Goal: Transaction & Acquisition: Purchase product/service

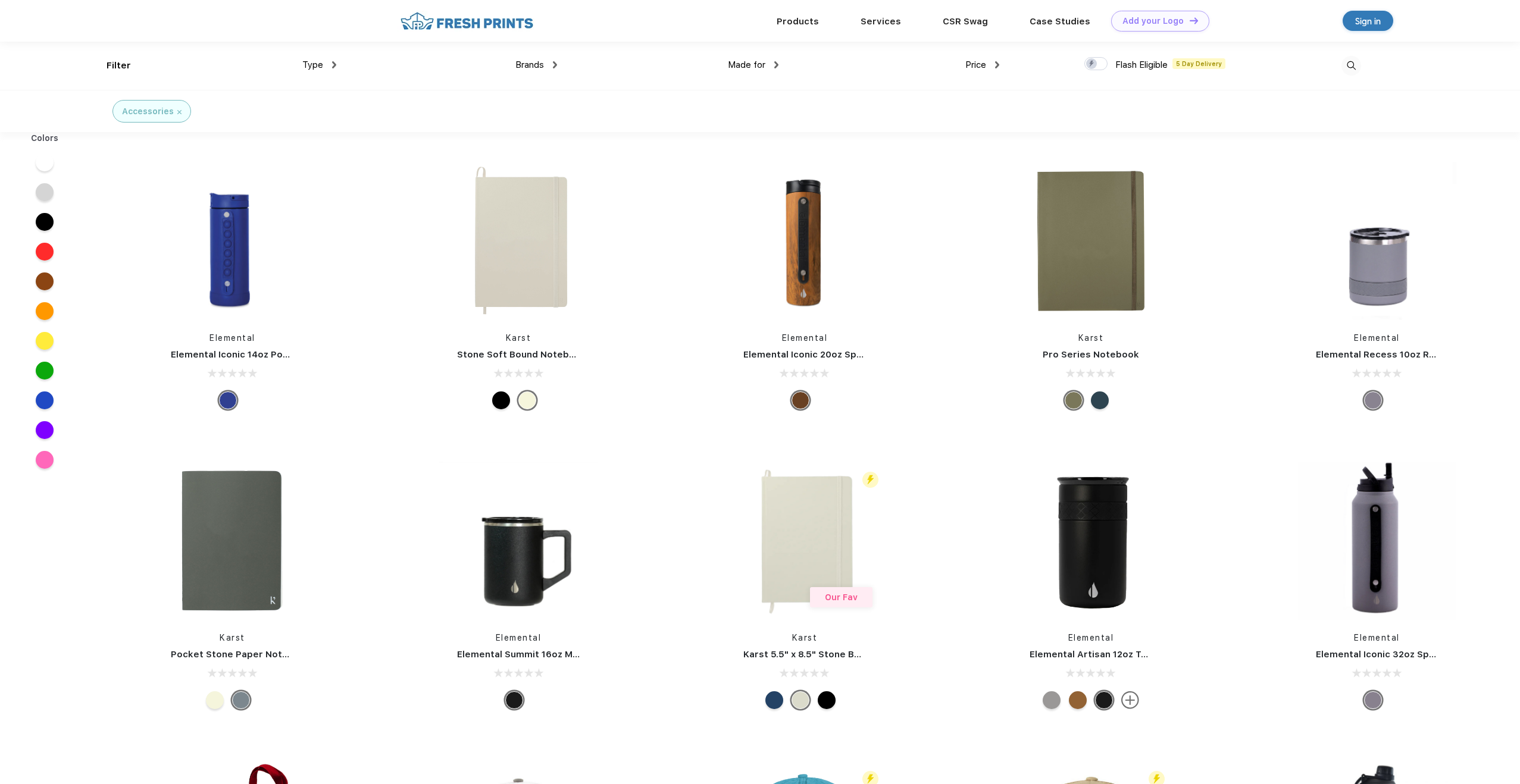
scroll to position [1, 0]
click at [324, 67] on div "Type" at bounding box center [319, 64] width 34 height 14
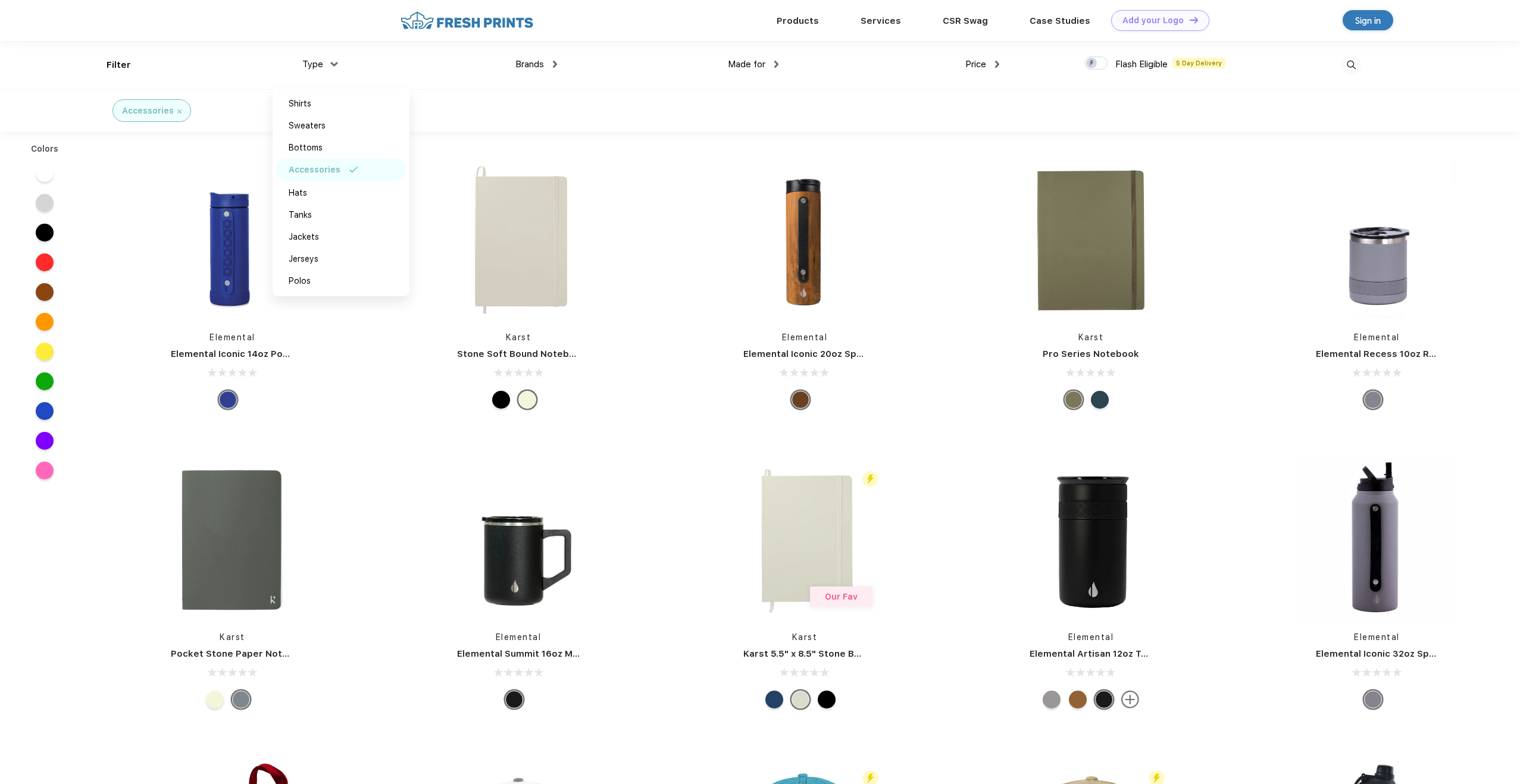
click at [751, 62] on span "Made for" at bounding box center [747, 64] width 38 height 11
click at [752, 62] on span "Made for" at bounding box center [747, 64] width 38 height 11
click at [780, 62] on div "Price $ $$ $$$" at bounding box center [889, 65] width 221 height 48
click at [775, 67] on img at bounding box center [777, 64] width 4 height 7
click at [739, 67] on span "Made for" at bounding box center [747, 64] width 38 height 11
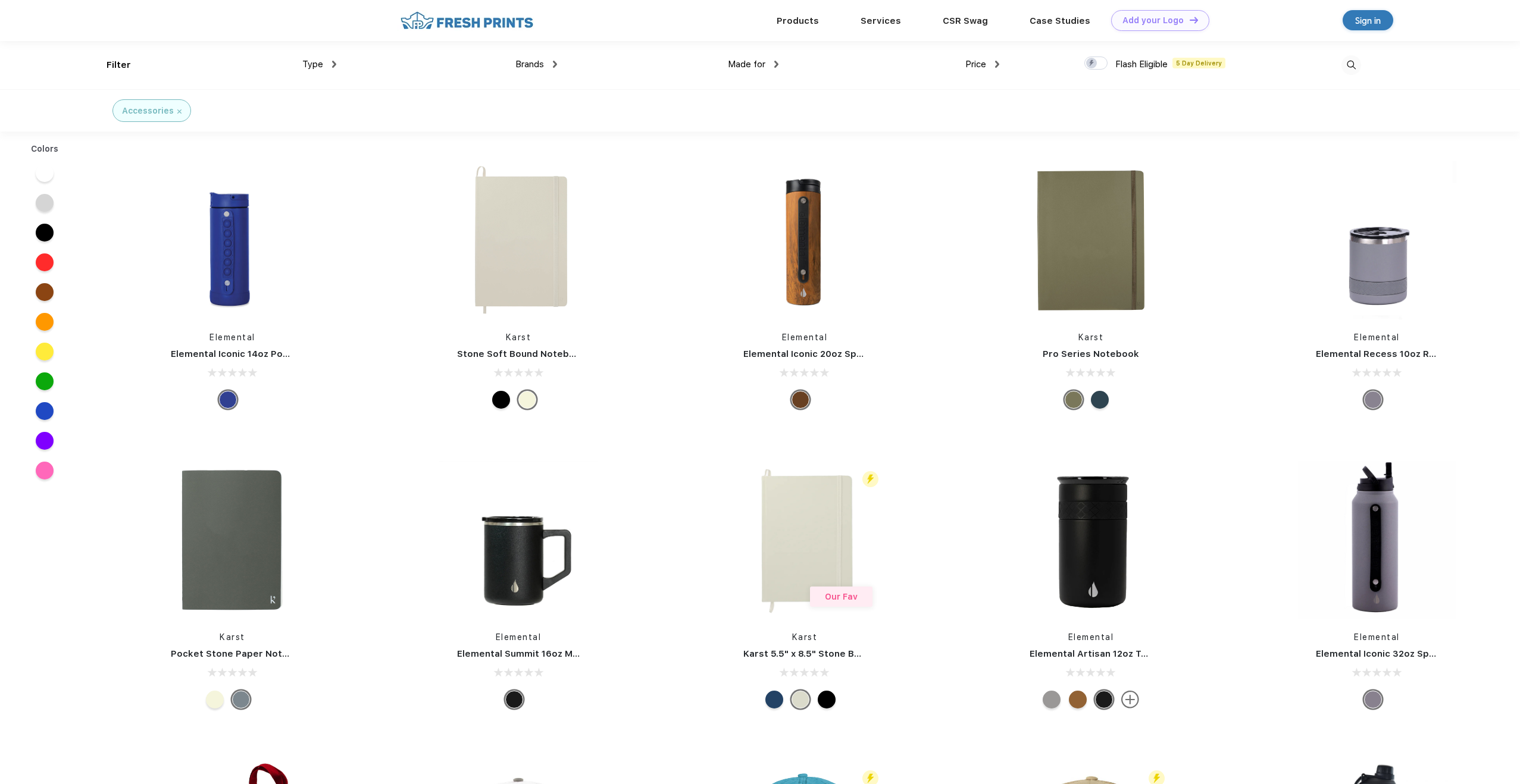
click at [739, 67] on span "Made for" at bounding box center [747, 64] width 38 height 11
click at [104, 60] on div "Filter Type Shirts Sweaters Bottoms Accessories Hats Tanks Jackets Jerseys Polo…" at bounding box center [760, 65] width 1520 height 48
click at [108, 63] on div "Filter" at bounding box center [119, 65] width 25 height 14
click at [321, 62] on span "Type" at bounding box center [313, 64] width 21 height 11
click at [337, 64] on div "Brands Most Popular Brands Moleskine Hydroflask Marine Layer S'well Vineyard Vi…" at bounding box center [447, 65] width 221 height 48
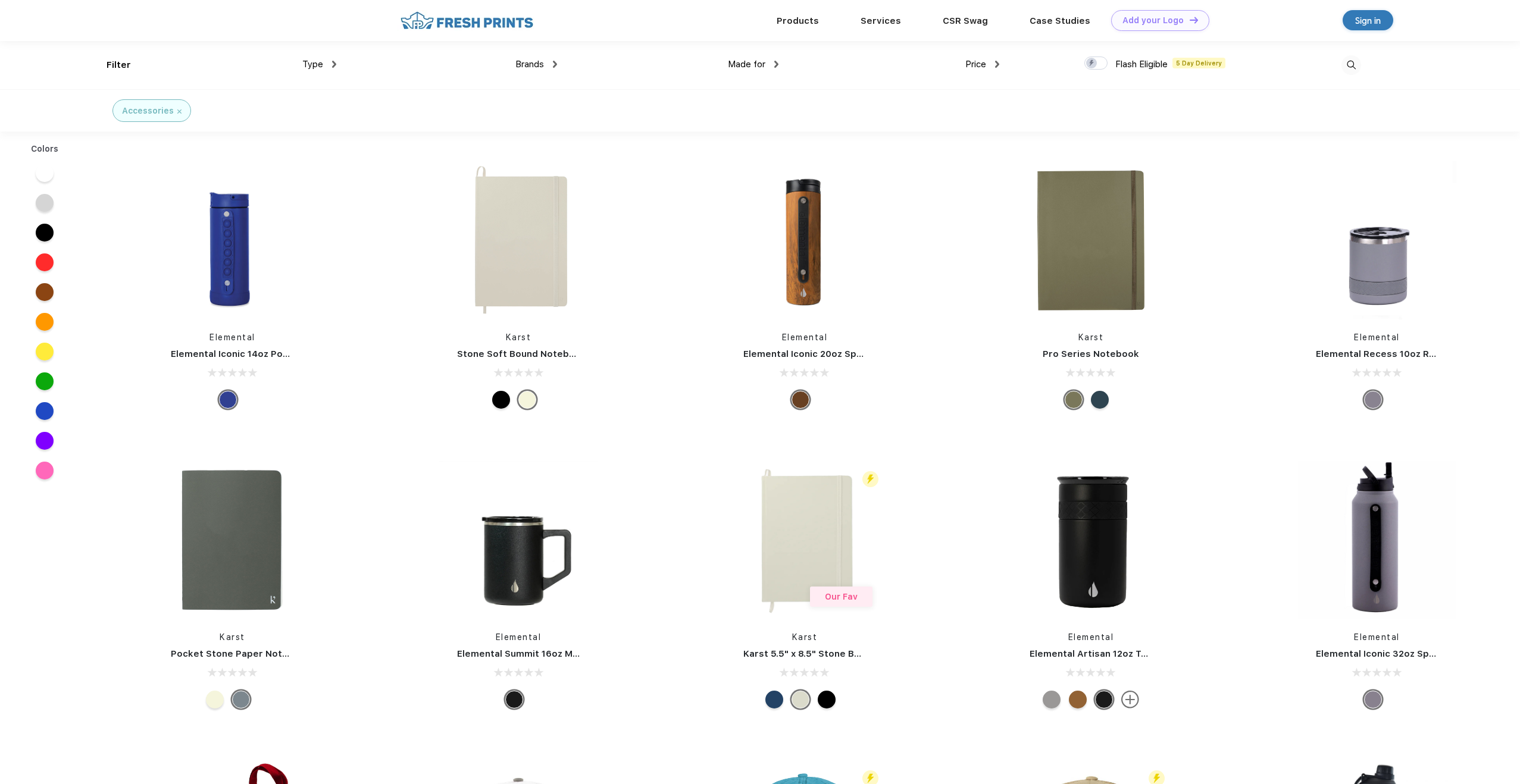
click at [336, 65] on div "Brands Most Popular Brands Moleskine Hydroflask Marine Layer S'well Vineyard Vi…" at bounding box center [447, 65] width 221 height 48
click at [332, 66] on img at bounding box center [334, 64] width 4 height 7
click at [553, 68] on div "Brands" at bounding box center [536, 64] width 42 height 14
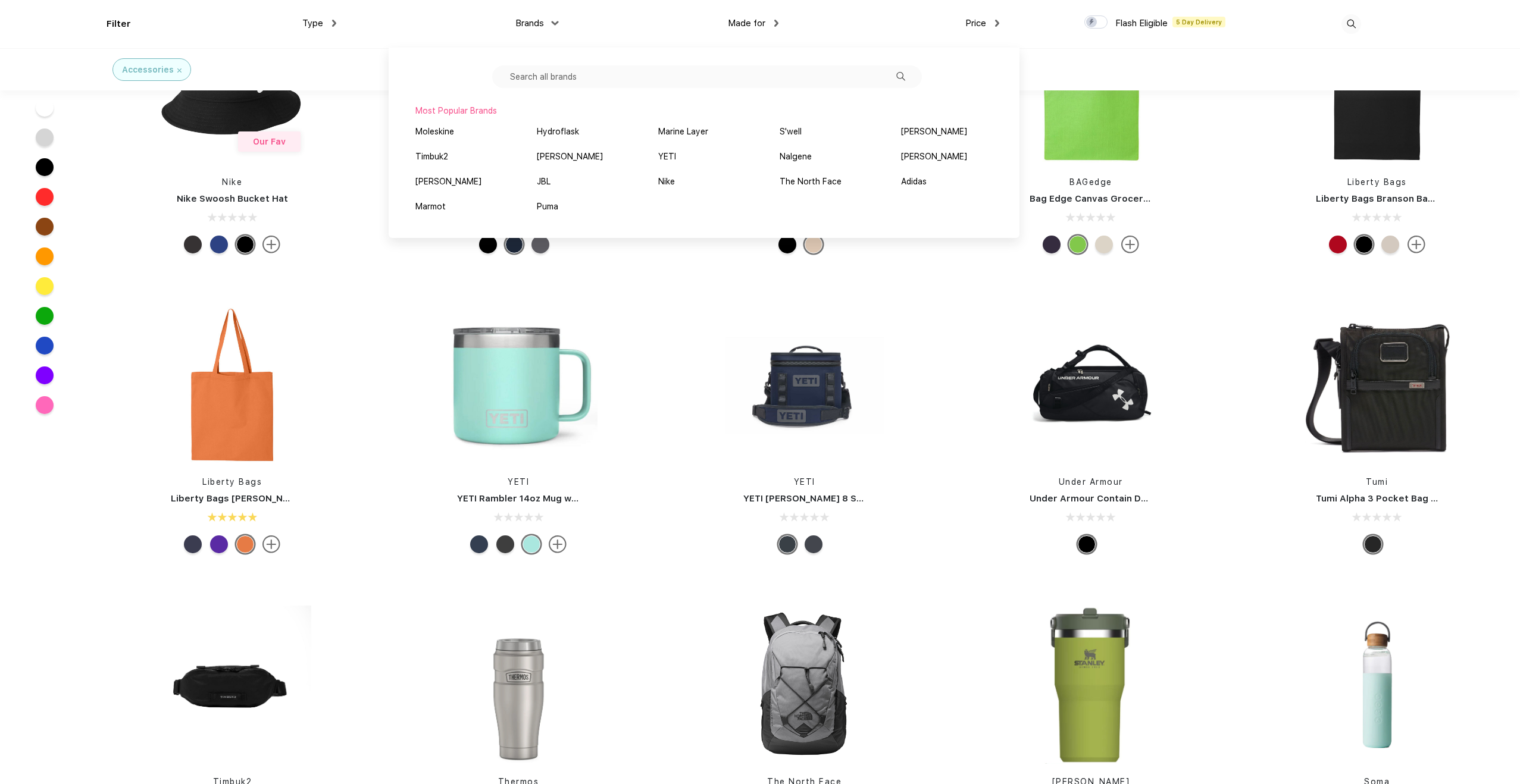
click at [653, 448] on div "YETI YETI Rambler 14oz Mug with Magslider Lid" at bounding box center [518, 432] width 286 height 252
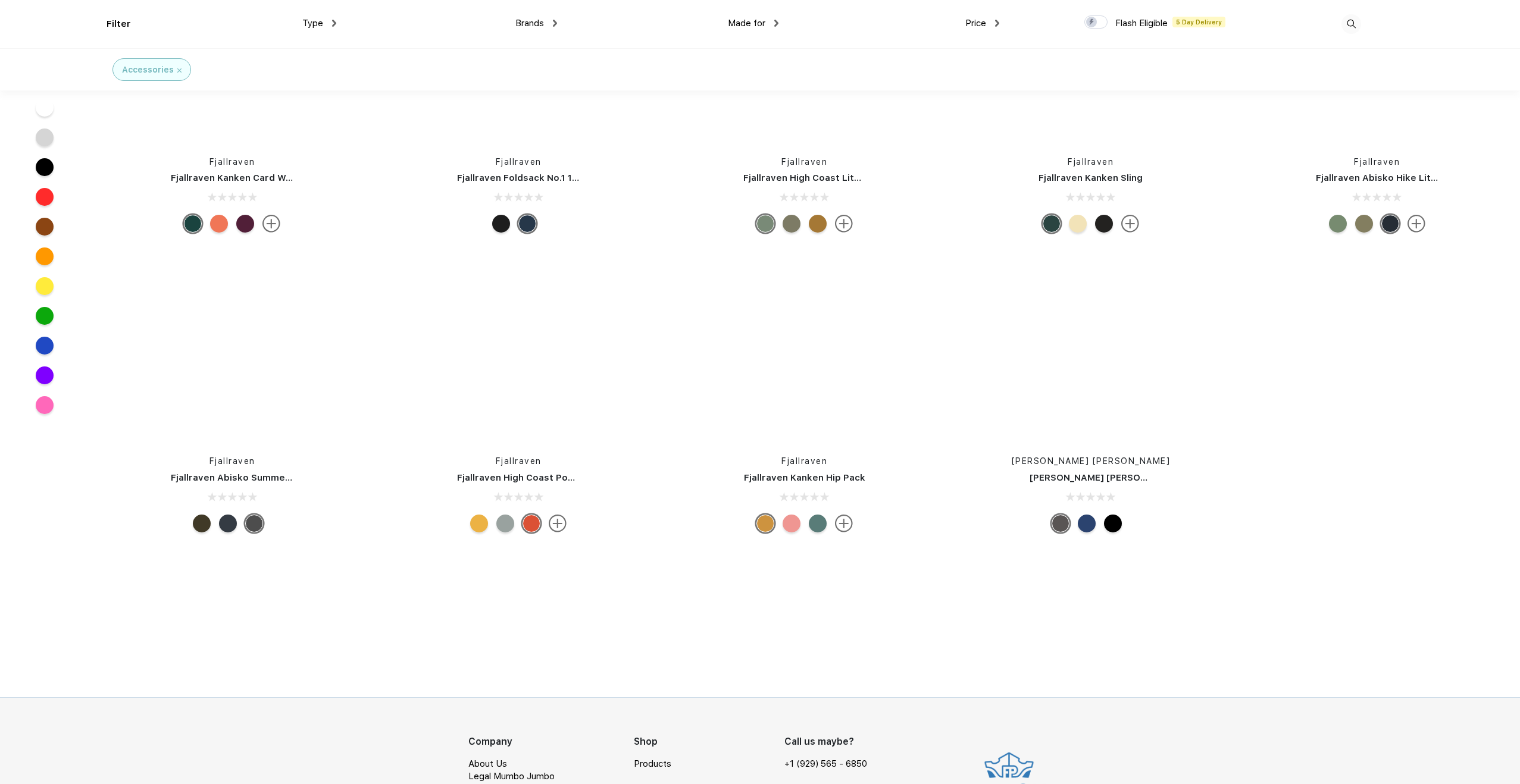
scroll to position [24228, 0]
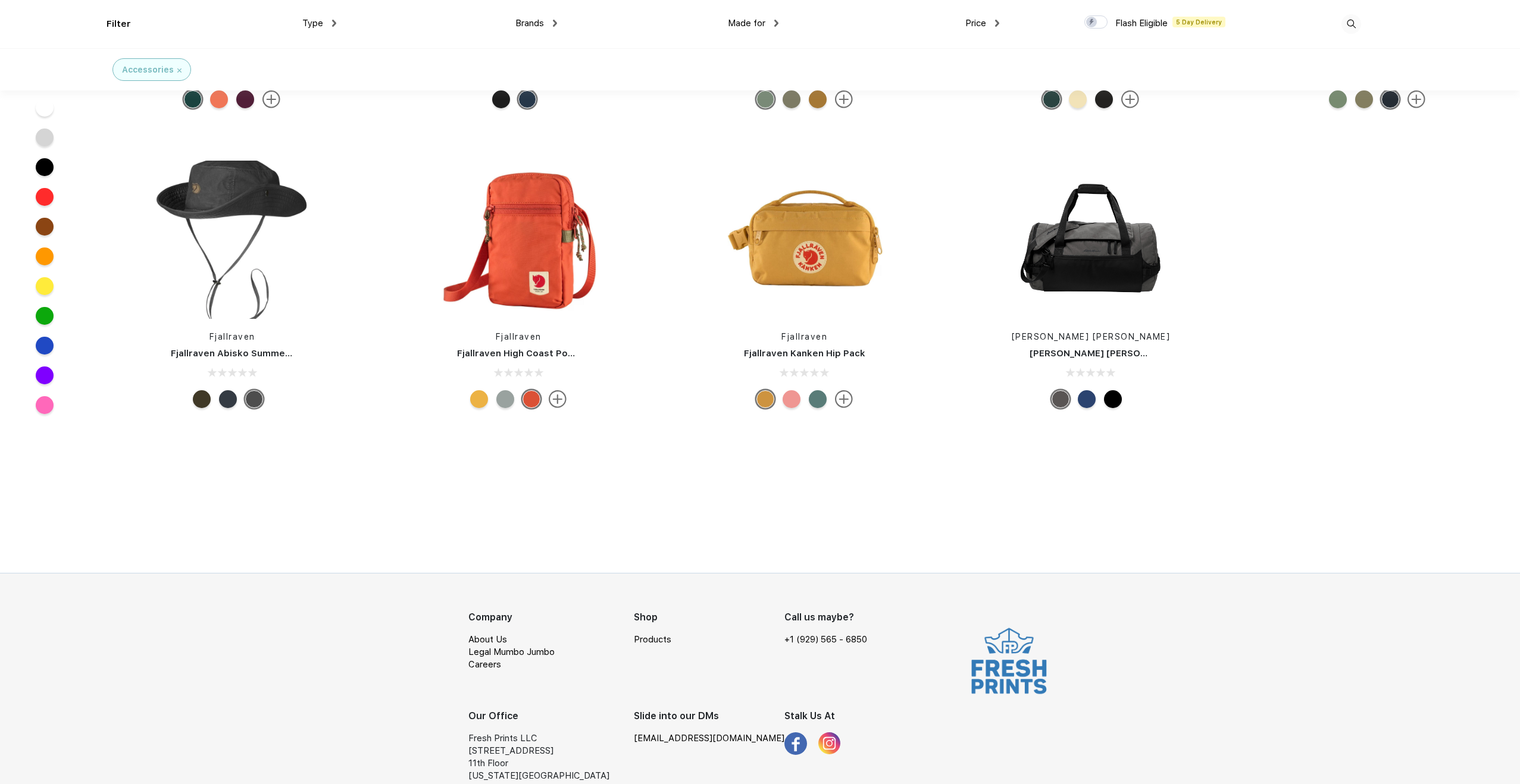
click at [175, 75] on div "Accessories" at bounding box center [152, 69] width 60 height 12
click at [175, 72] on div "Accessories" at bounding box center [152, 69] width 60 height 12
click at [178, 71] on img at bounding box center [179, 70] width 4 height 4
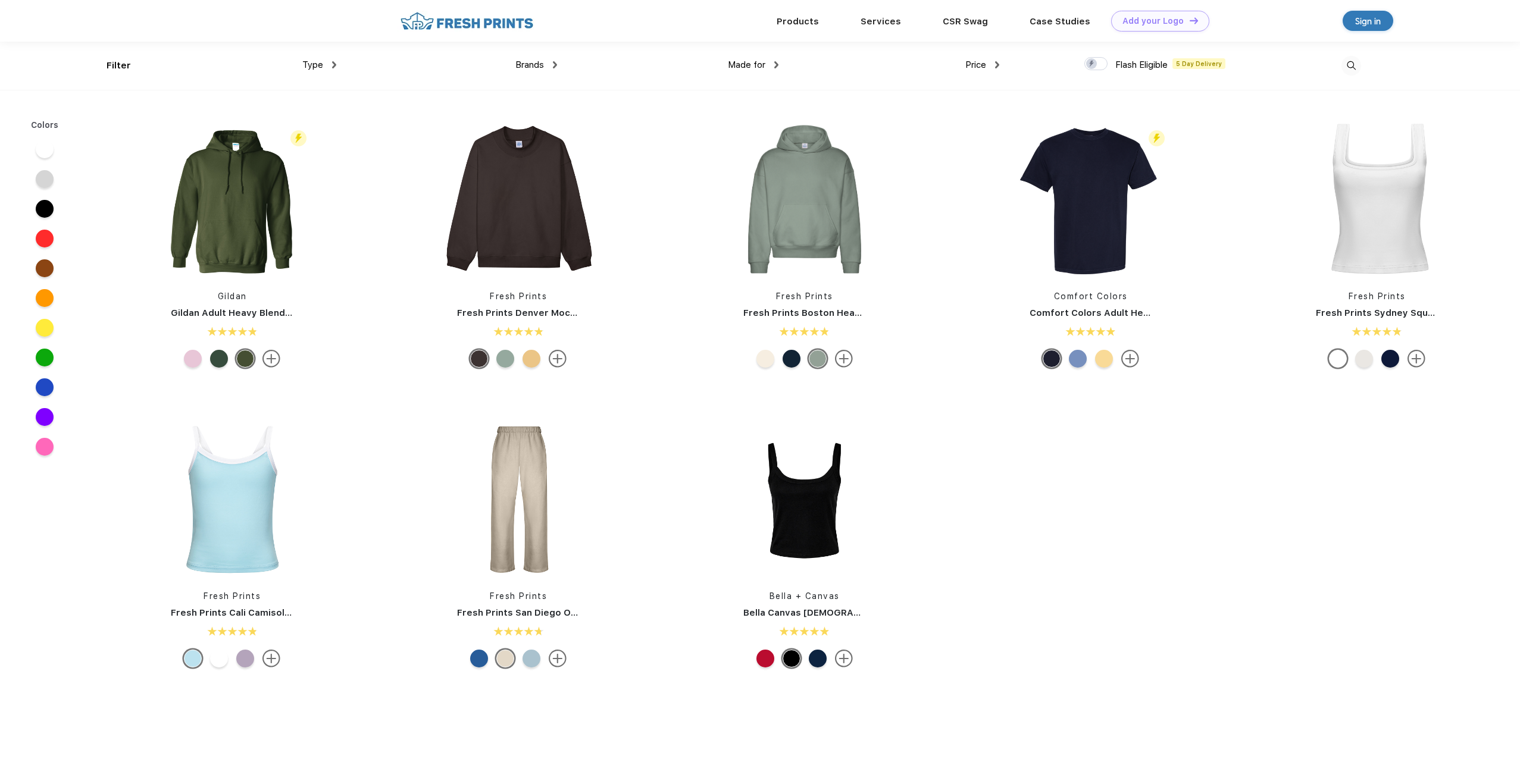
click at [332, 61] on img at bounding box center [334, 64] width 4 height 7
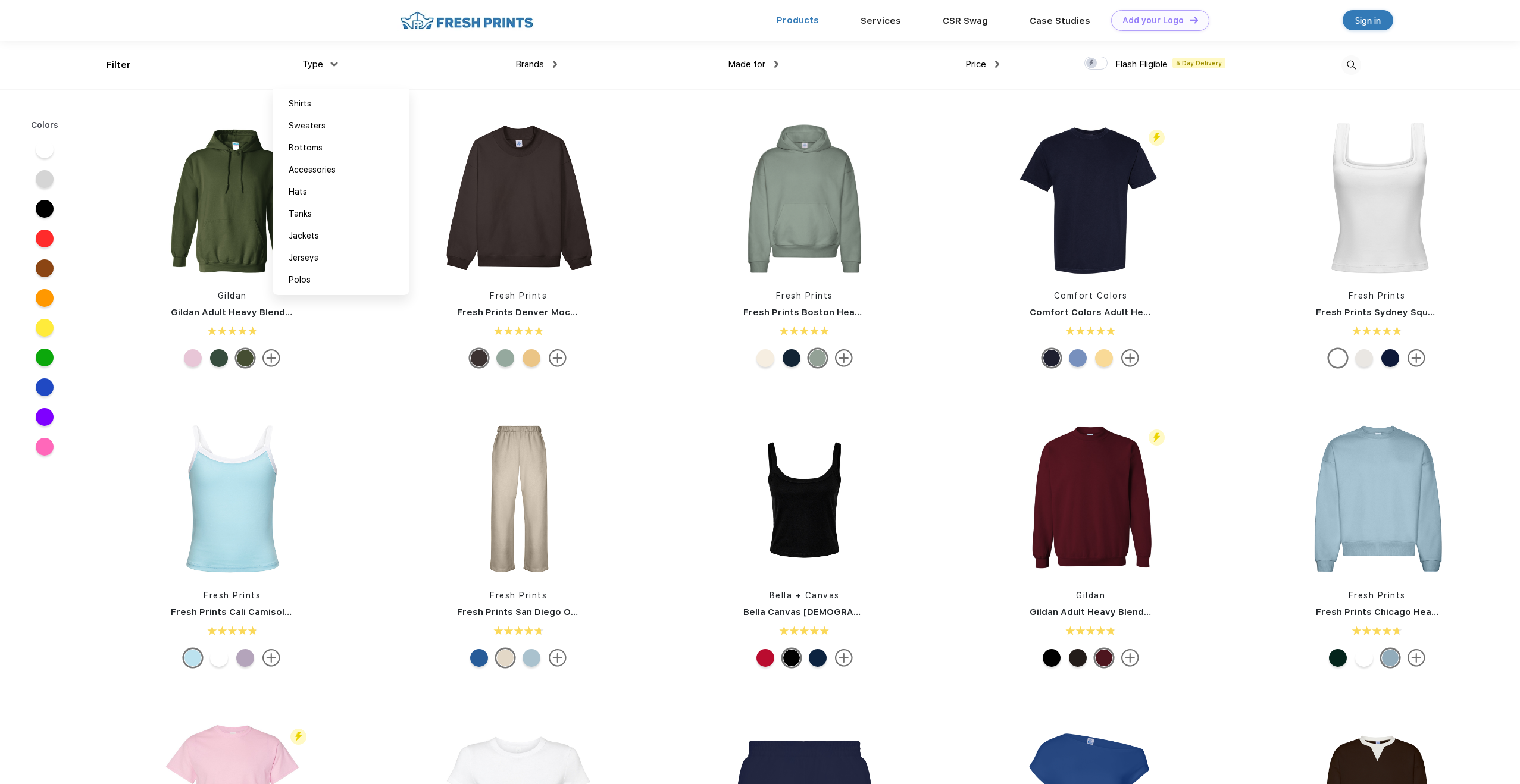
click at [808, 19] on link "Products" at bounding box center [797, 20] width 42 height 11
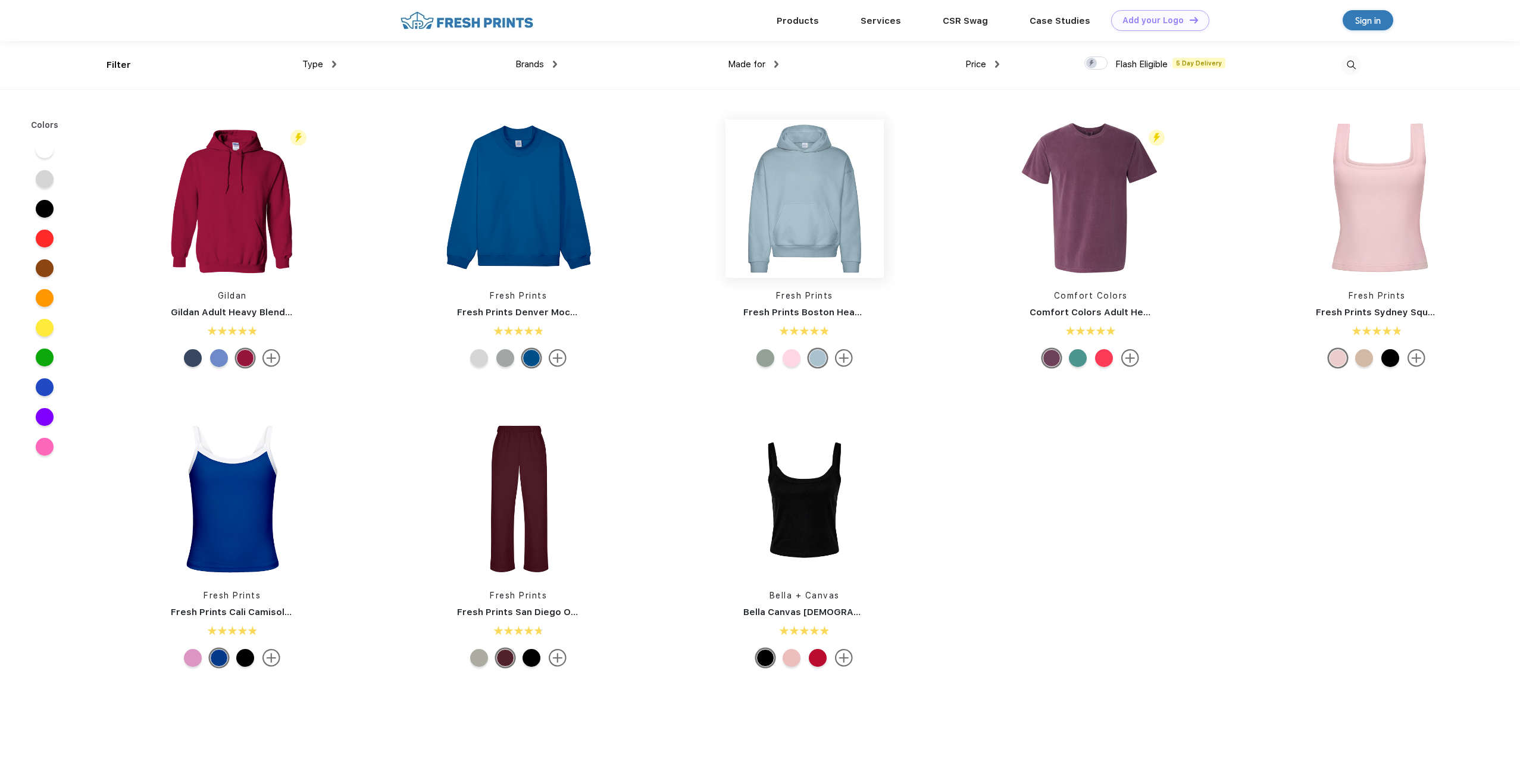
scroll to position [1, 0]
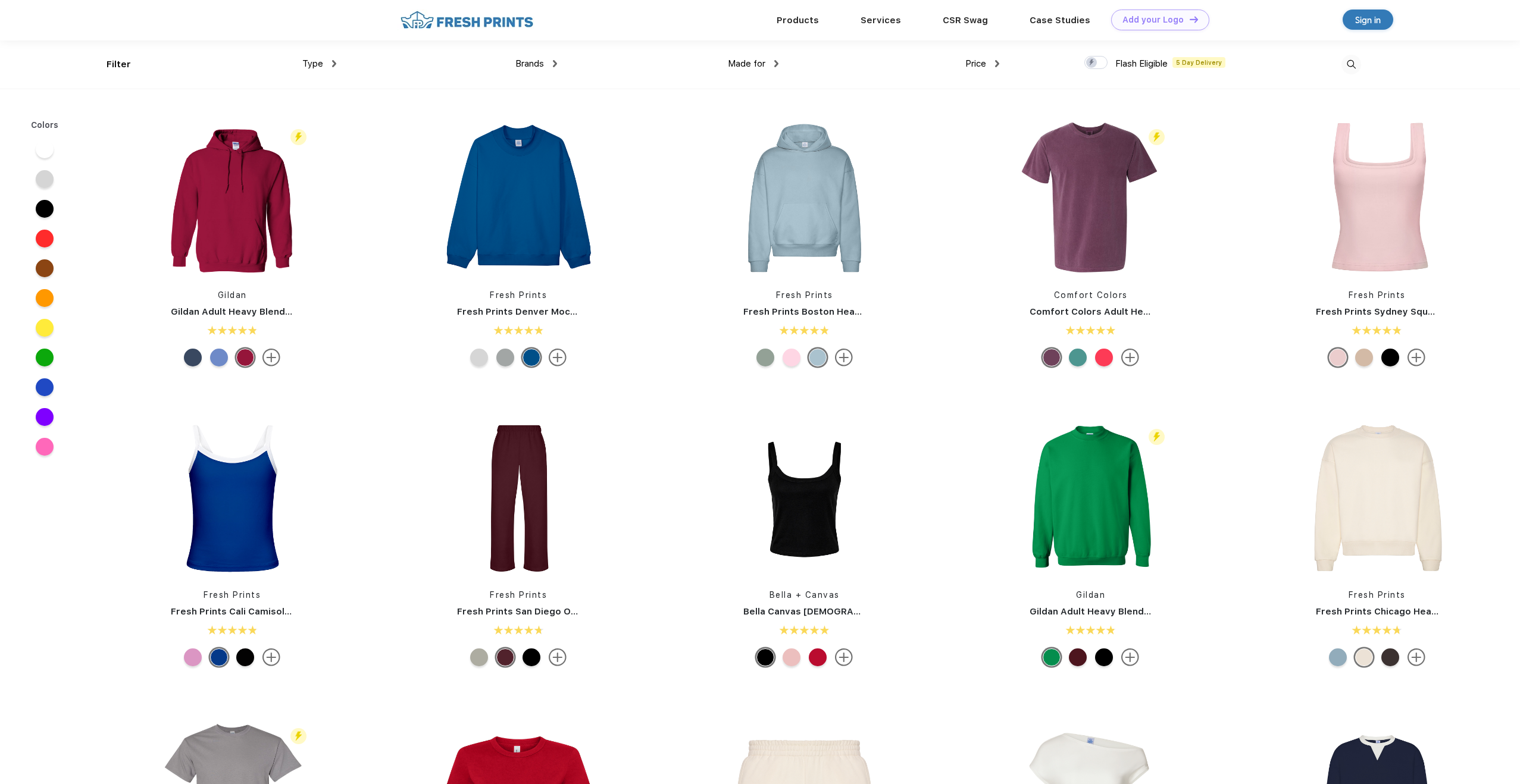
click at [119, 68] on div "Type Shirts Sweaters Bottoms Accessories Hats Tanks Jackets Jerseys Polos" at bounding box center [226, 64] width 221 height 48
click at [469, 23] on img at bounding box center [466, 20] width 140 height 21
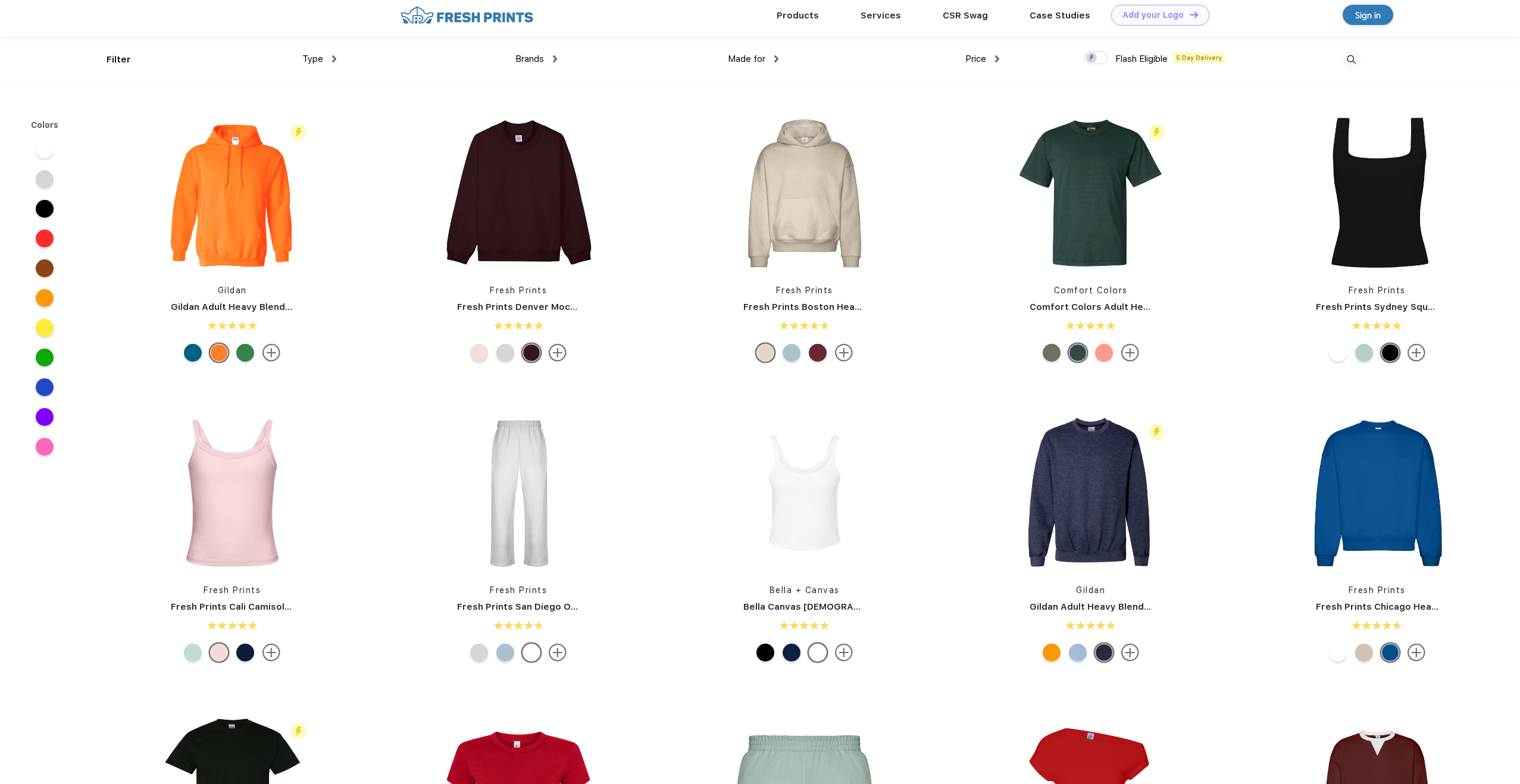
scroll to position [10, 0]
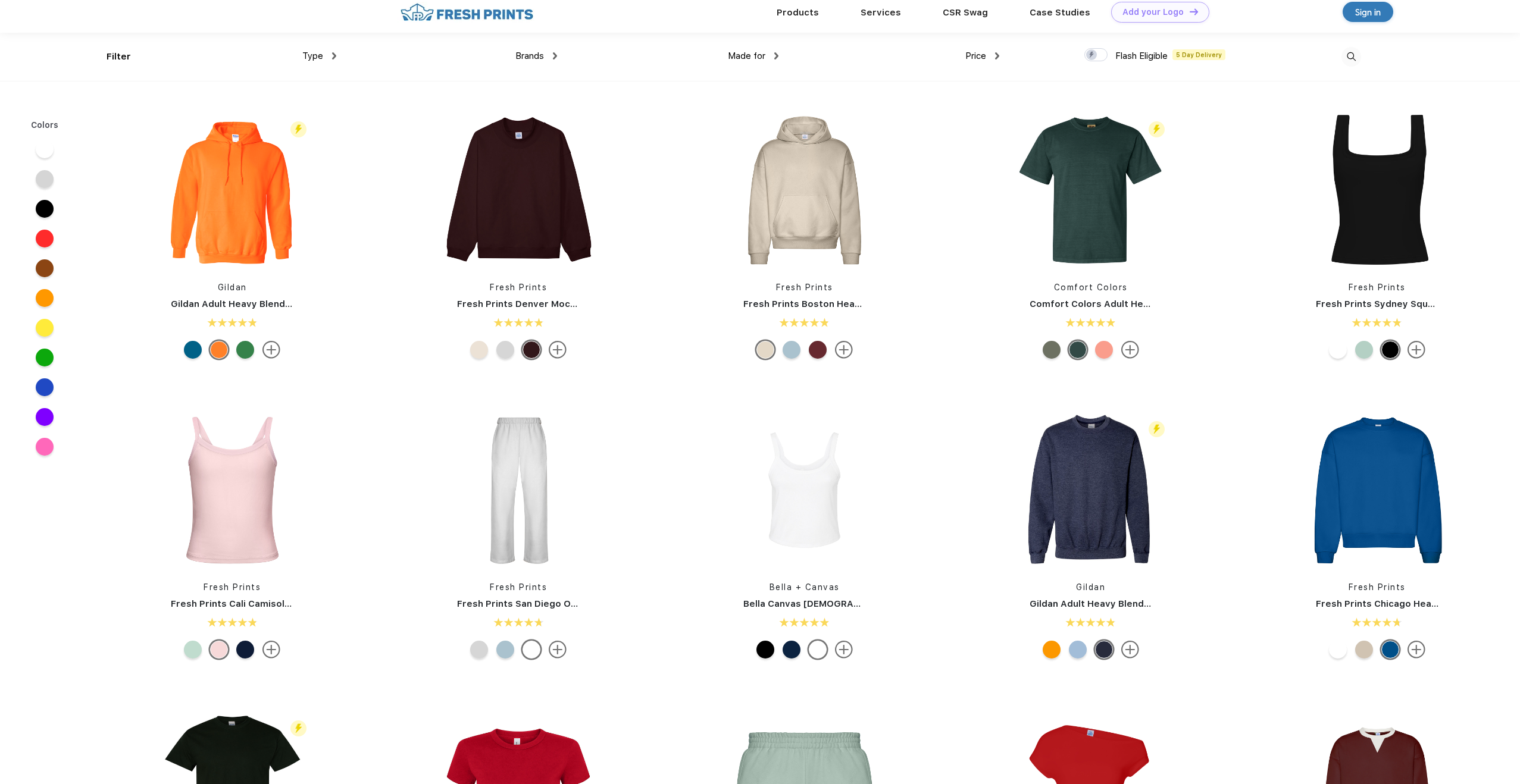
click at [778, 57] on div "Filter Type Shirts Sweaters Bottoms Accessories Hats Tanks Jackets Jerseys Polo…" at bounding box center [734, 56] width 1255 height 48
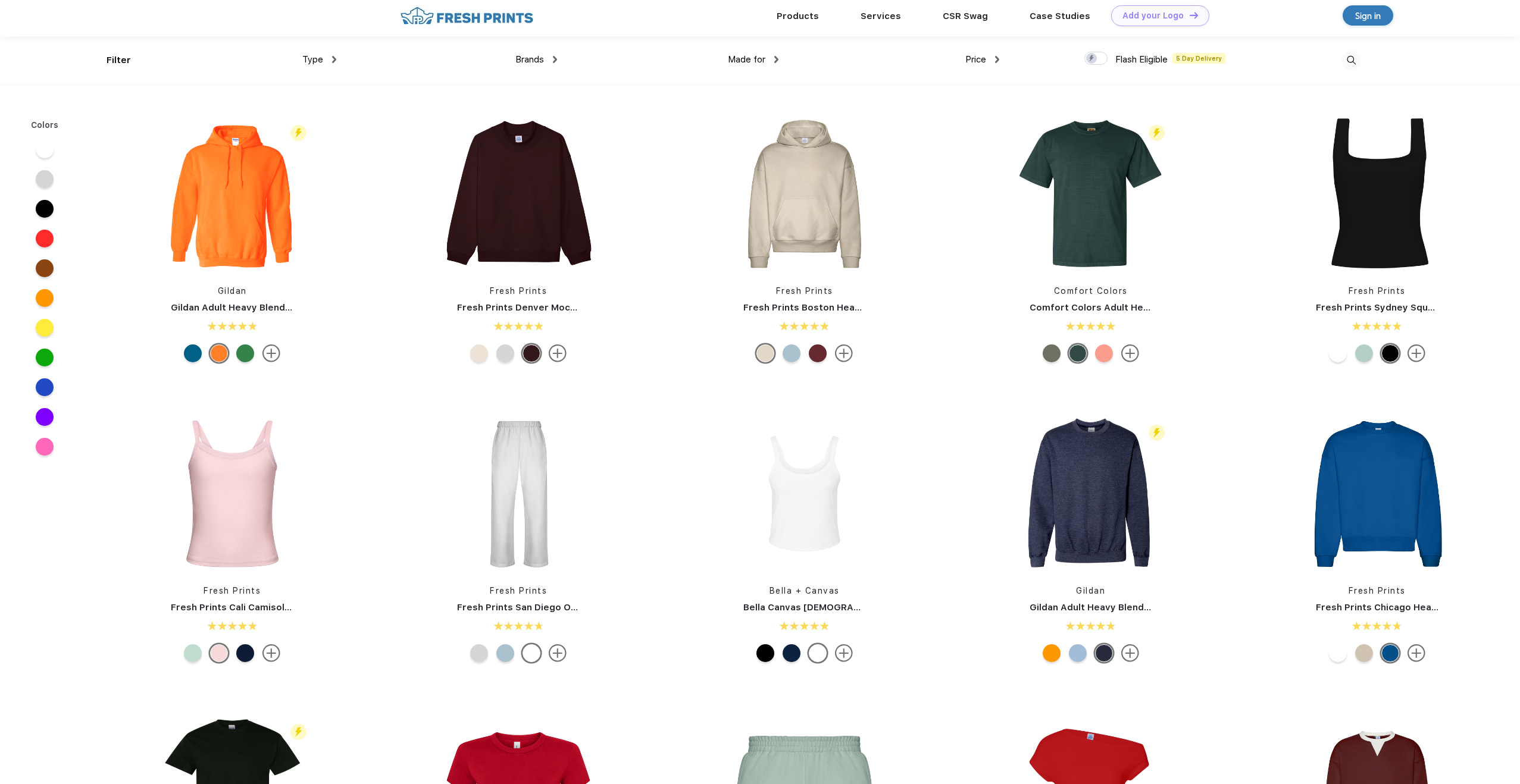
click at [777, 49] on div "Made for Unisex Women Men Youth" at bounding box center [667, 60] width 221 height 48
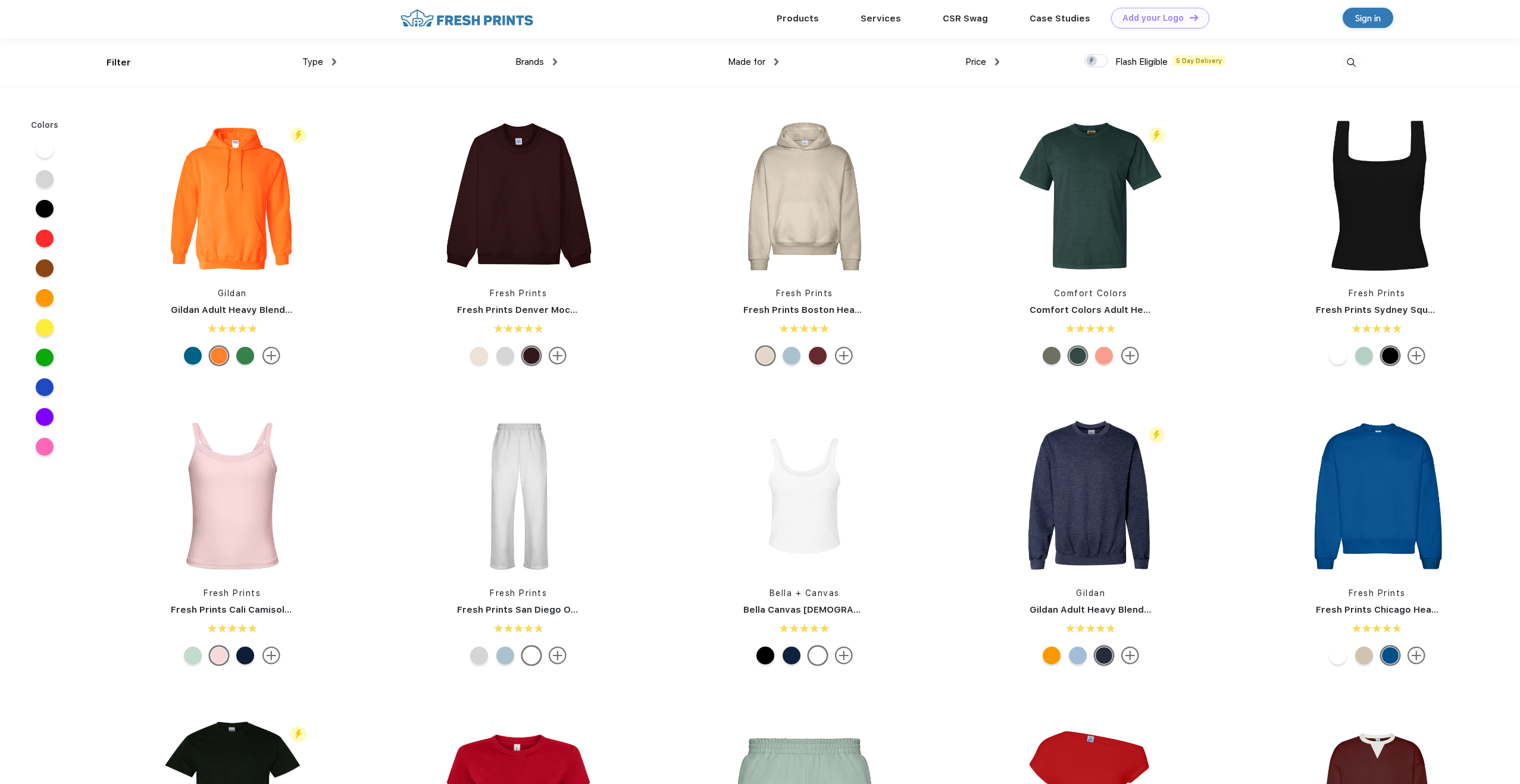
click at [773, 57] on div "Made for" at bounding box center [753, 62] width 51 height 14
click at [735, 101] on div "Unisex" at bounding box center [727, 101] width 25 height 12
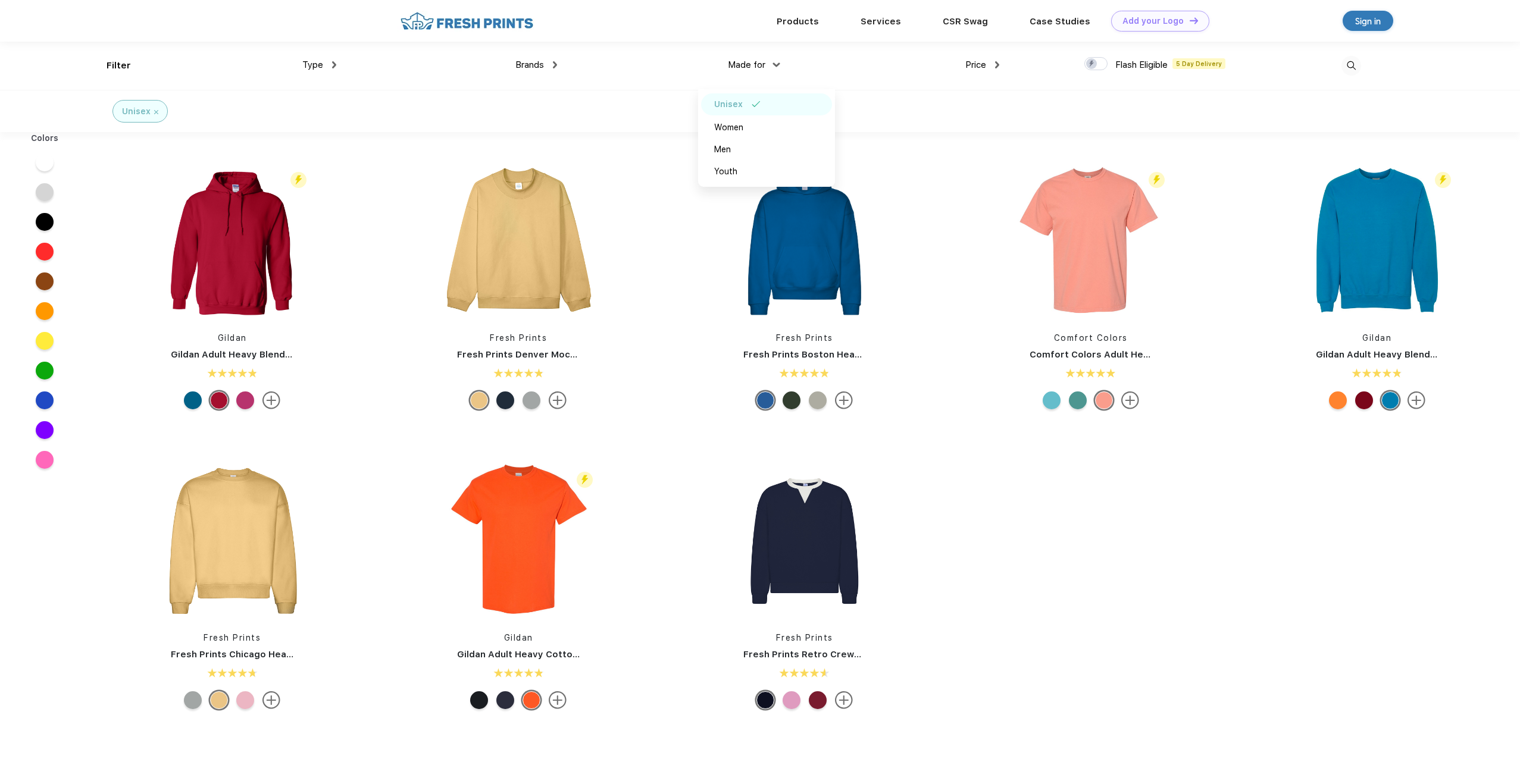
click at [327, 66] on div "Type" at bounding box center [319, 65] width 34 height 14
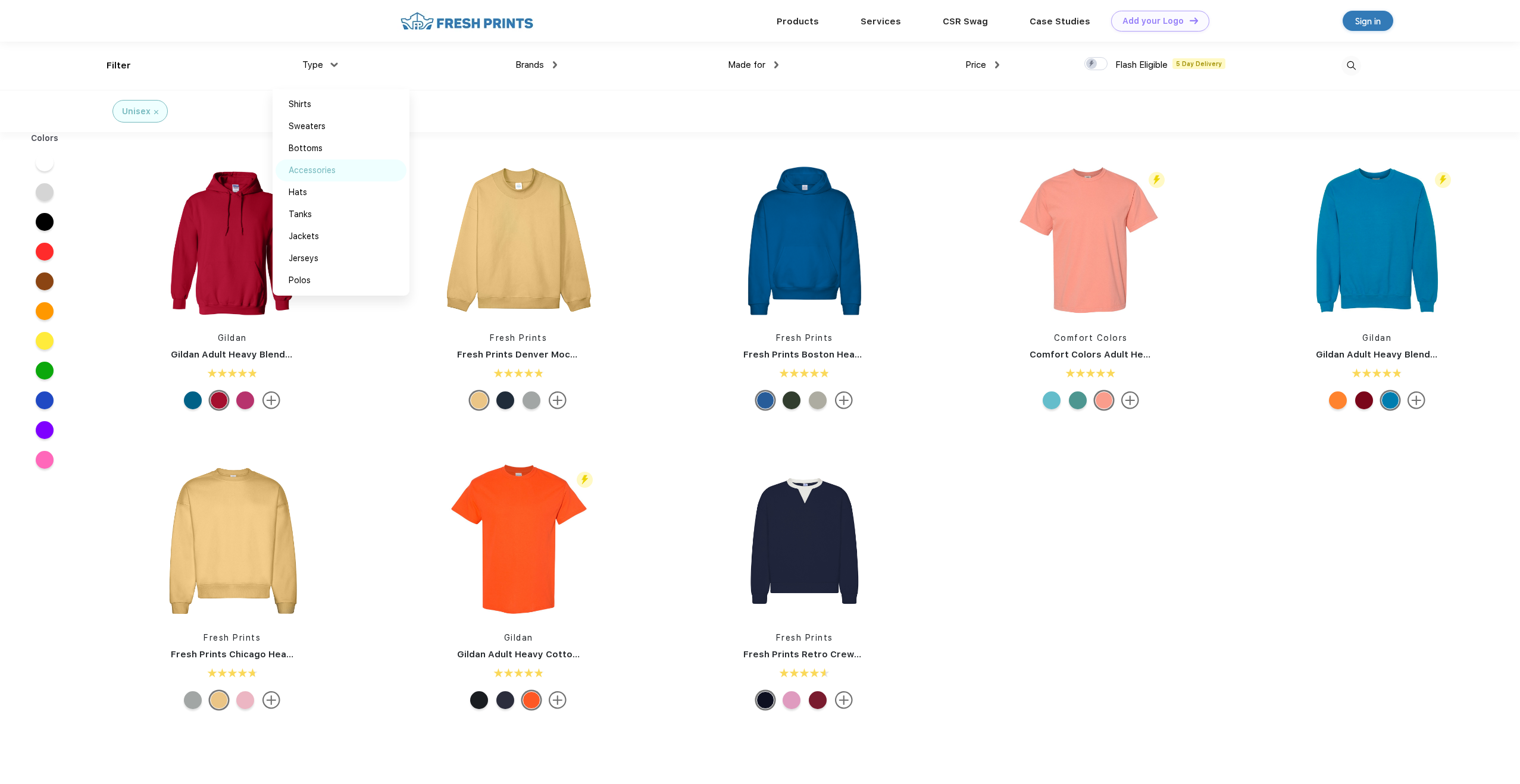
click at [320, 171] on div "Accessories" at bounding box center [312, 170] width 47 height 12
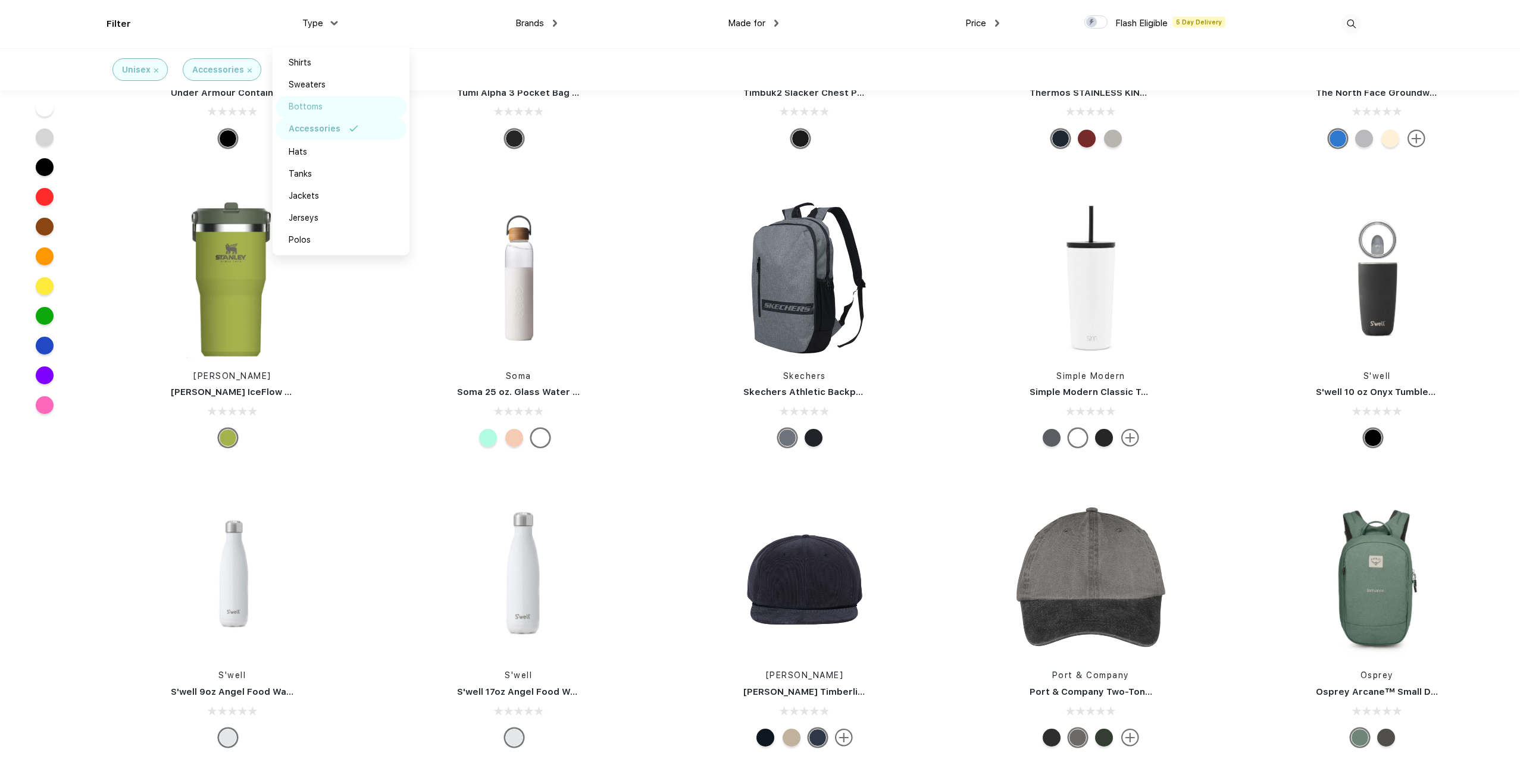
scroll to position [4670, 0]
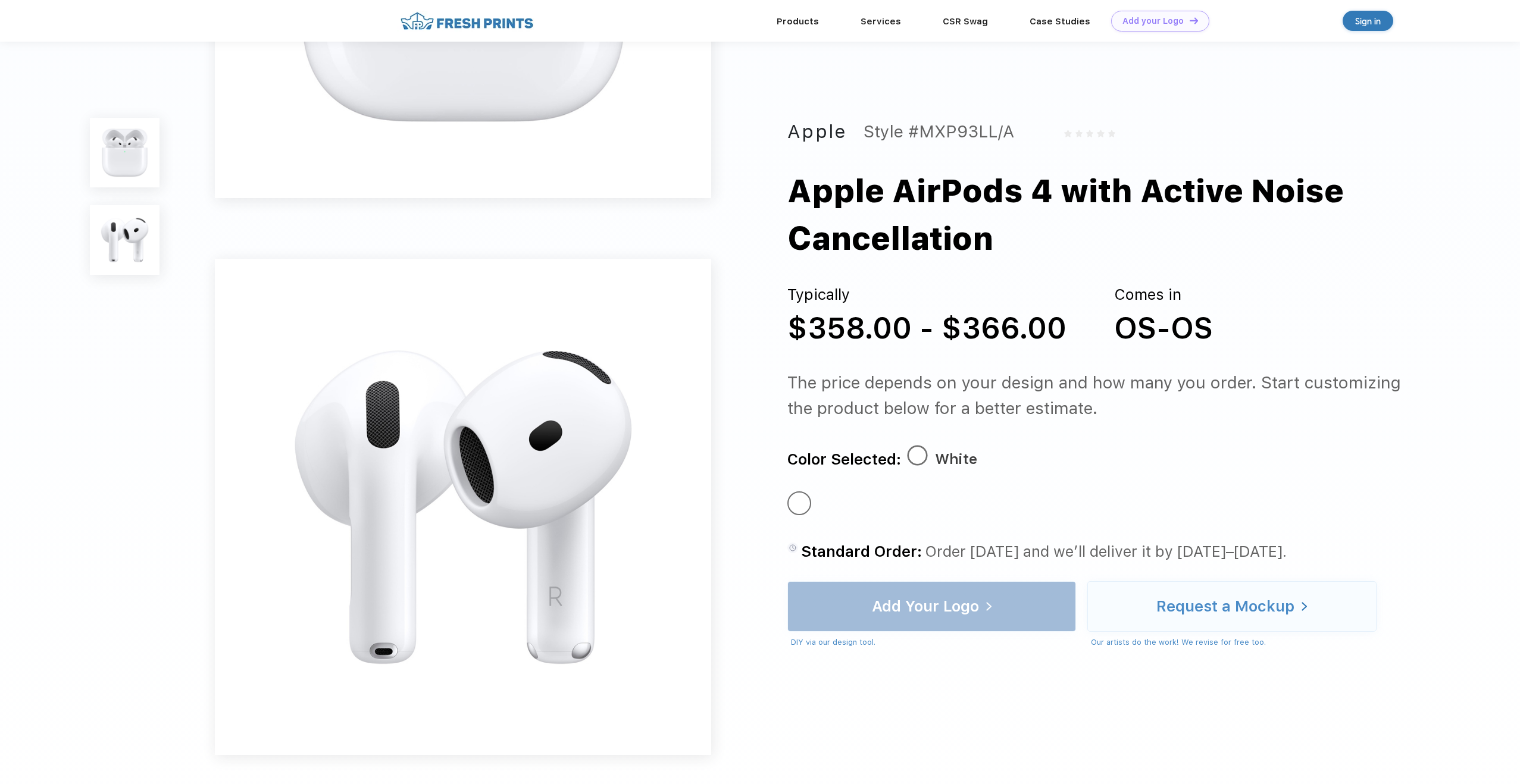
scroll to position [373, 0]
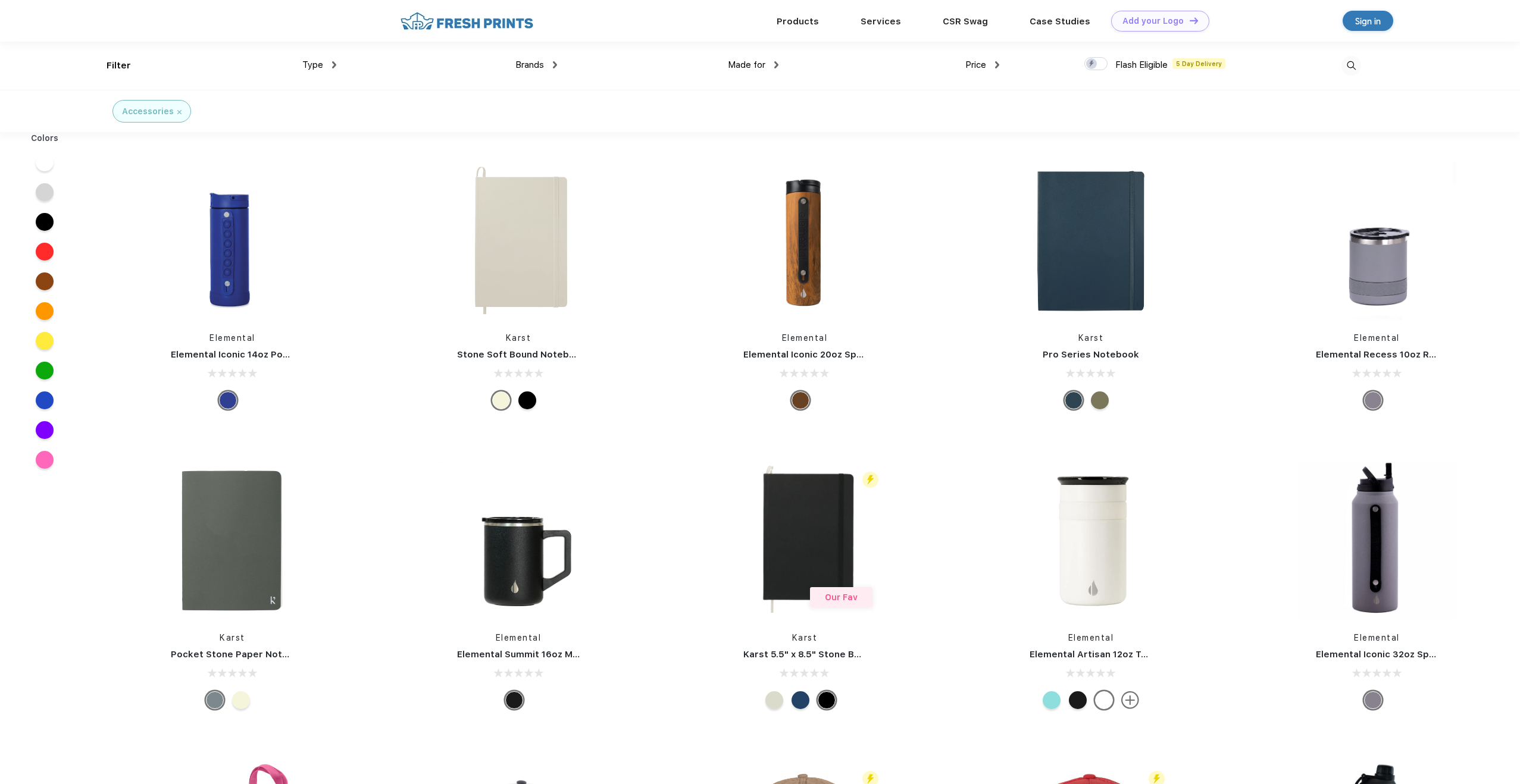
scroll to position [1, 0]
click at [248, 258] on img at bounding box center [232, 240] width 158 height 158
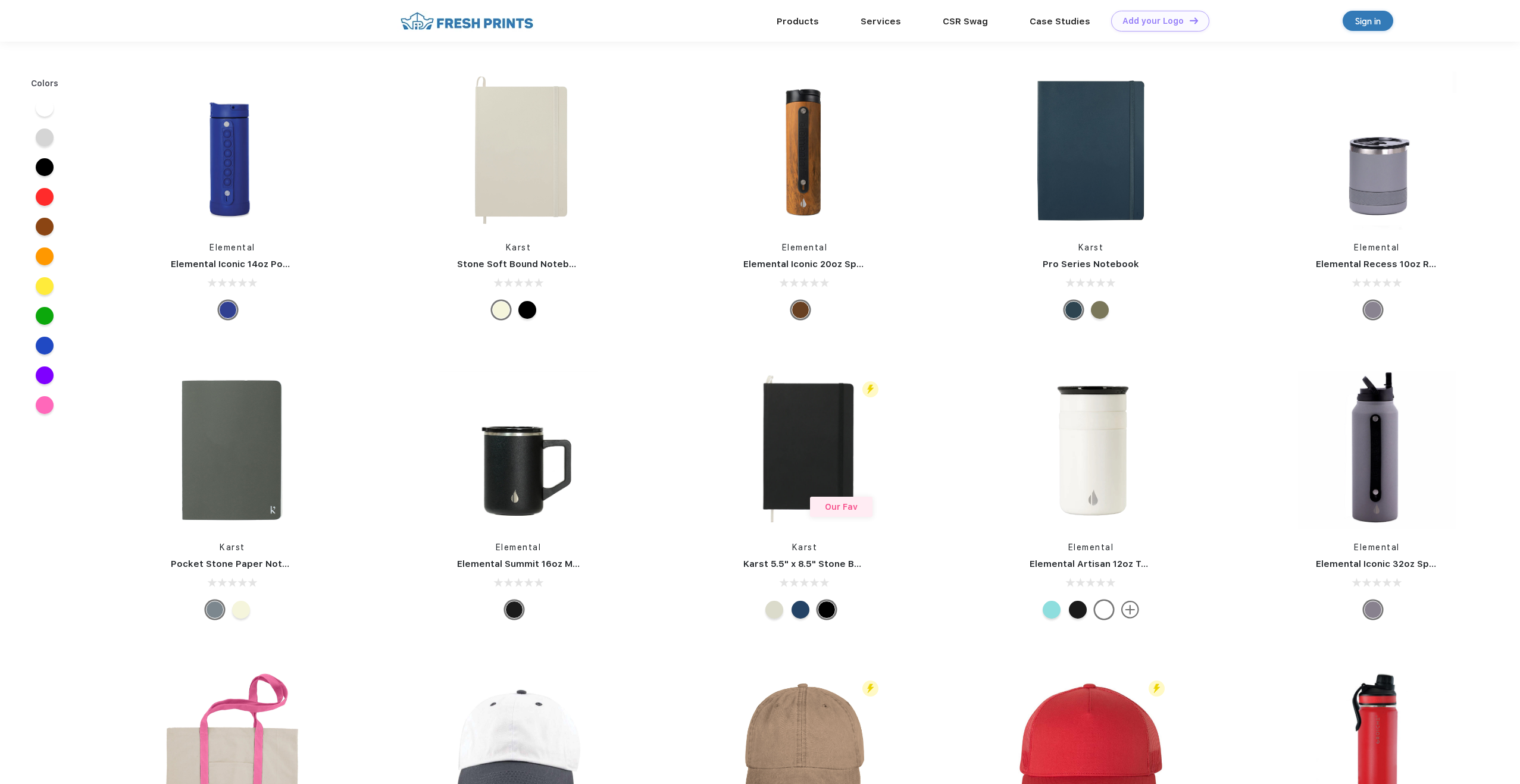
scroll to position [1, 0]
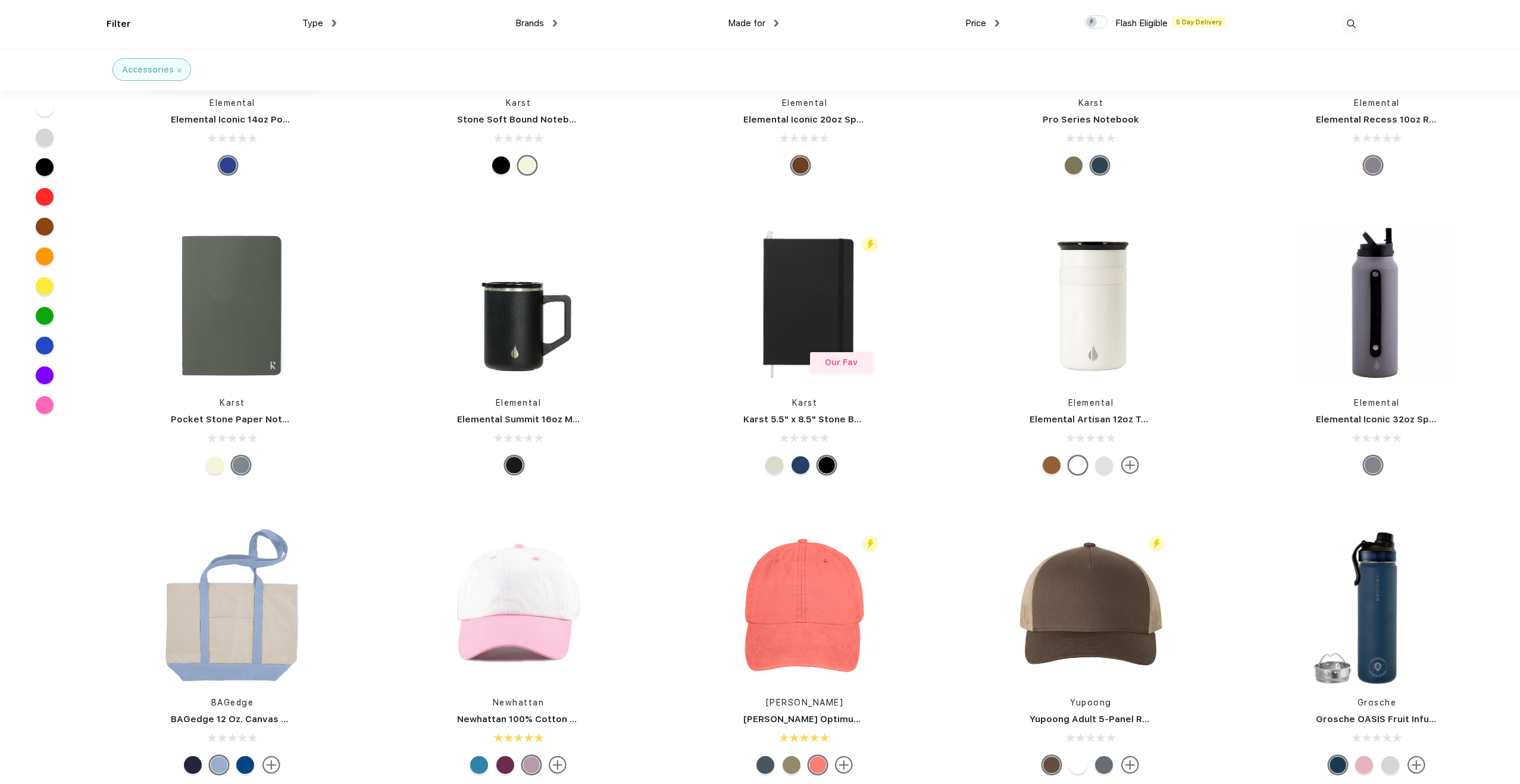
scroll to position [156, 0]
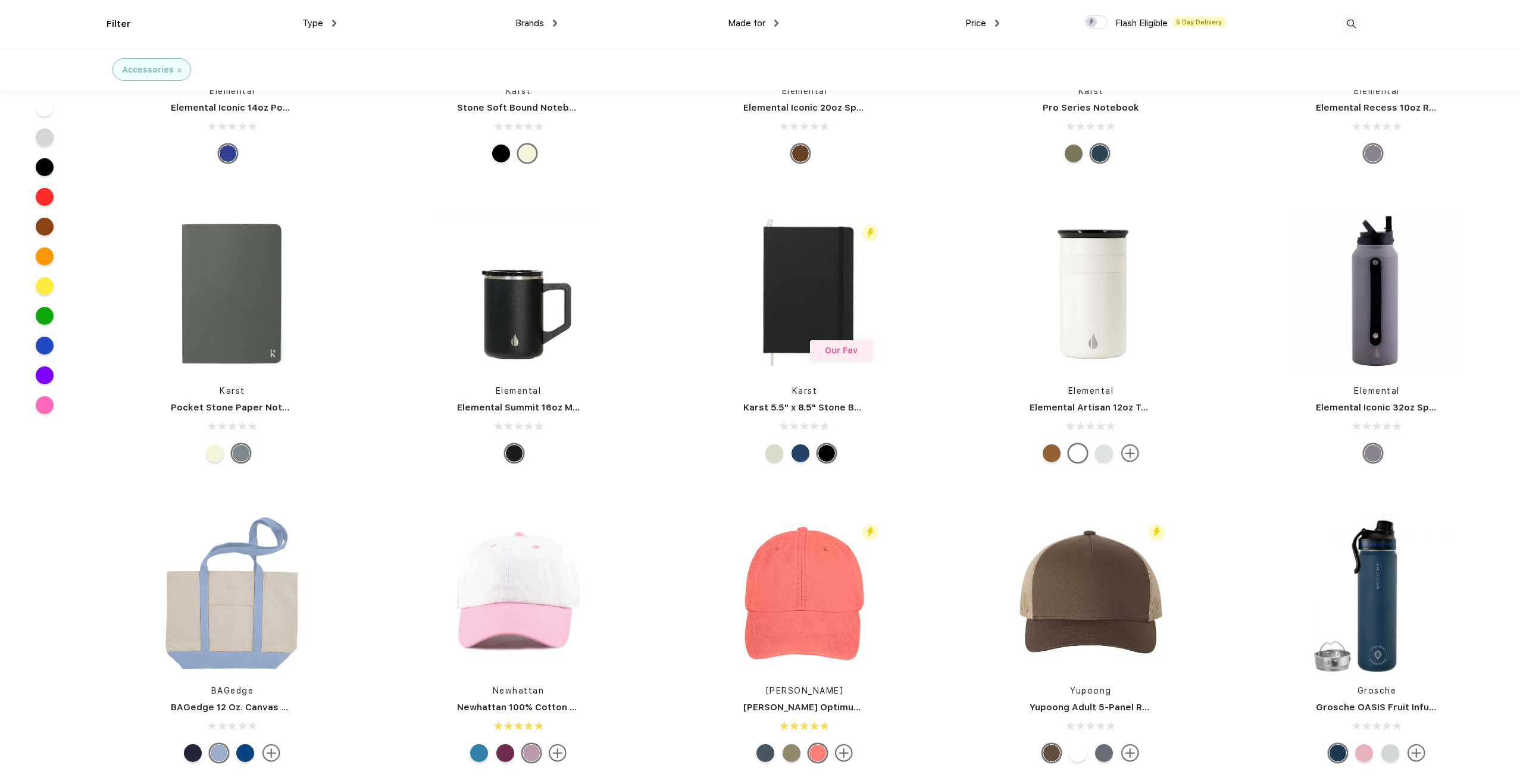
click at [554, 20] on img at bounding box center [555, 23] width 4 height 7
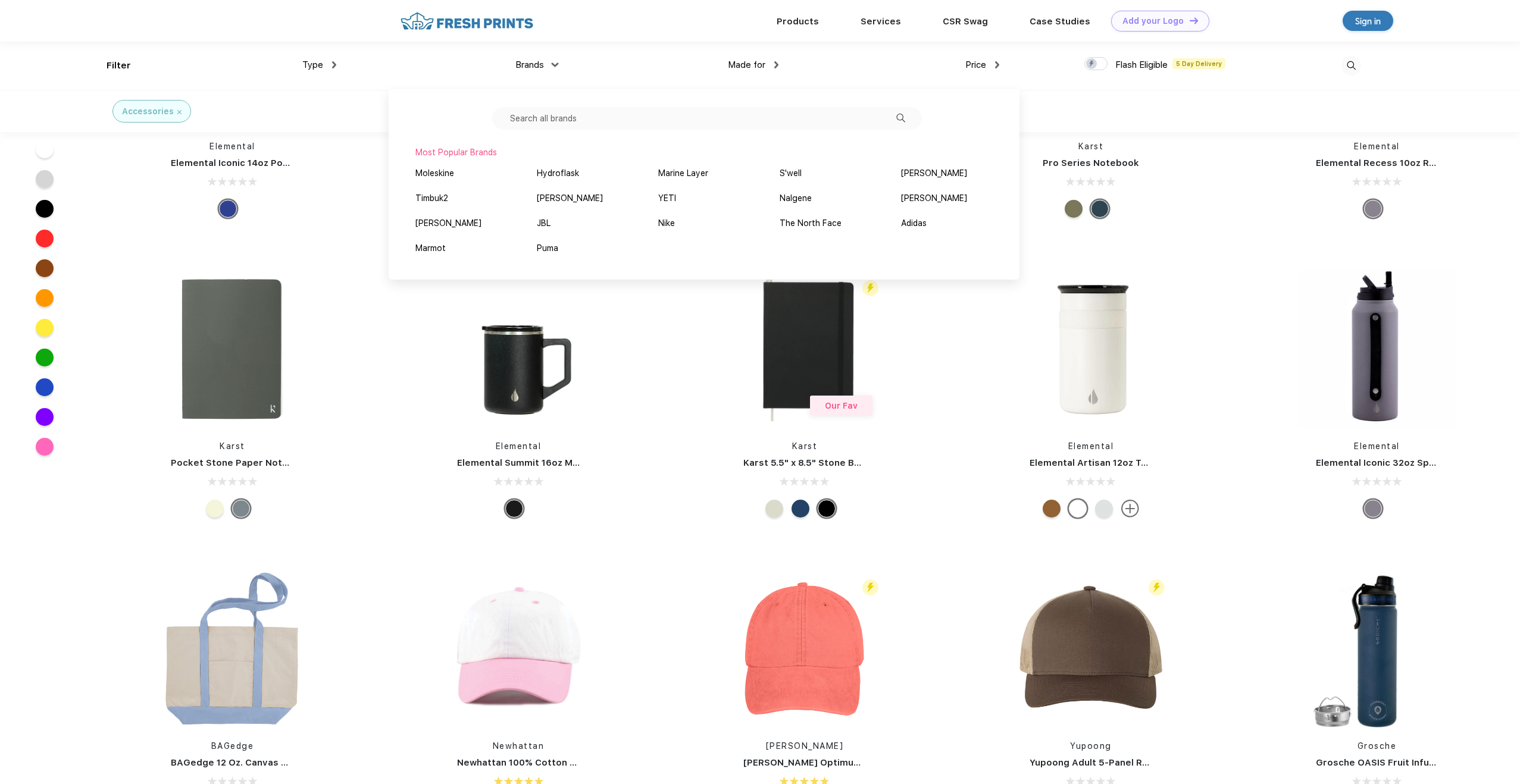
scroll to position [0, 0]
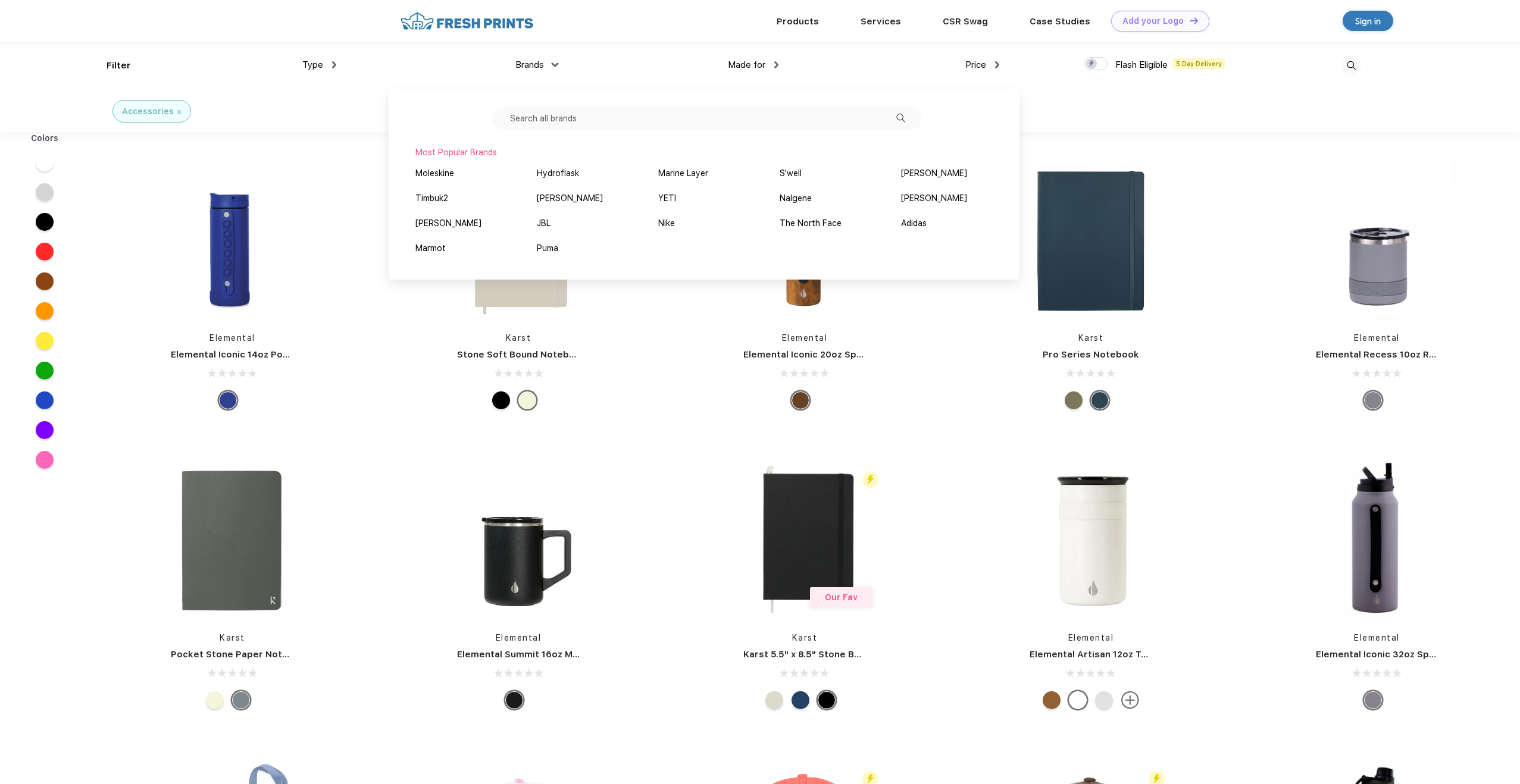
click at [1015, 375] on div at bounding box center [1091, 374] width 176 height 14
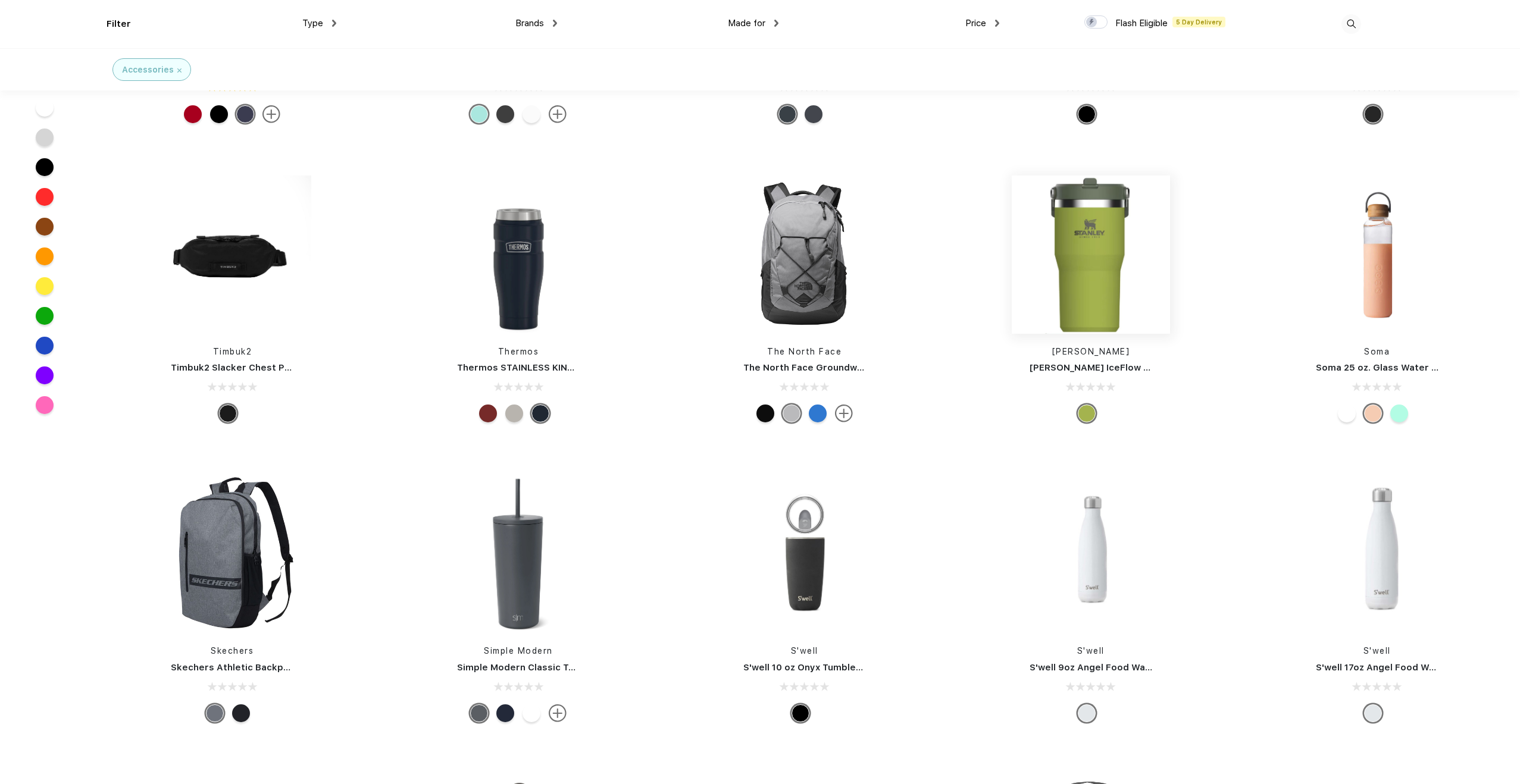
scroll to position [4694, 0]
